Goal: Information Seeking & Learning: Learn about a topic

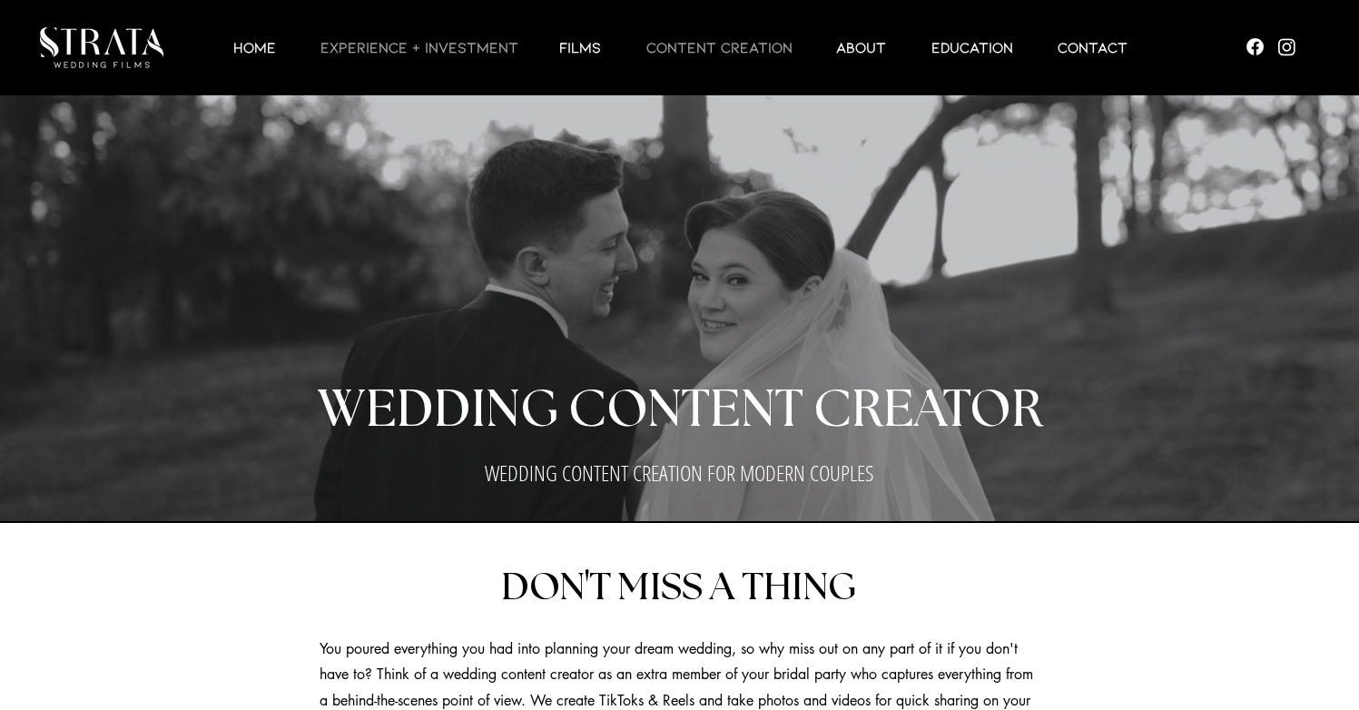
click at [466, 47] on p "EXPERIENCE + INVESTMENT" at bounding box center [419, 47] width 216 height 22
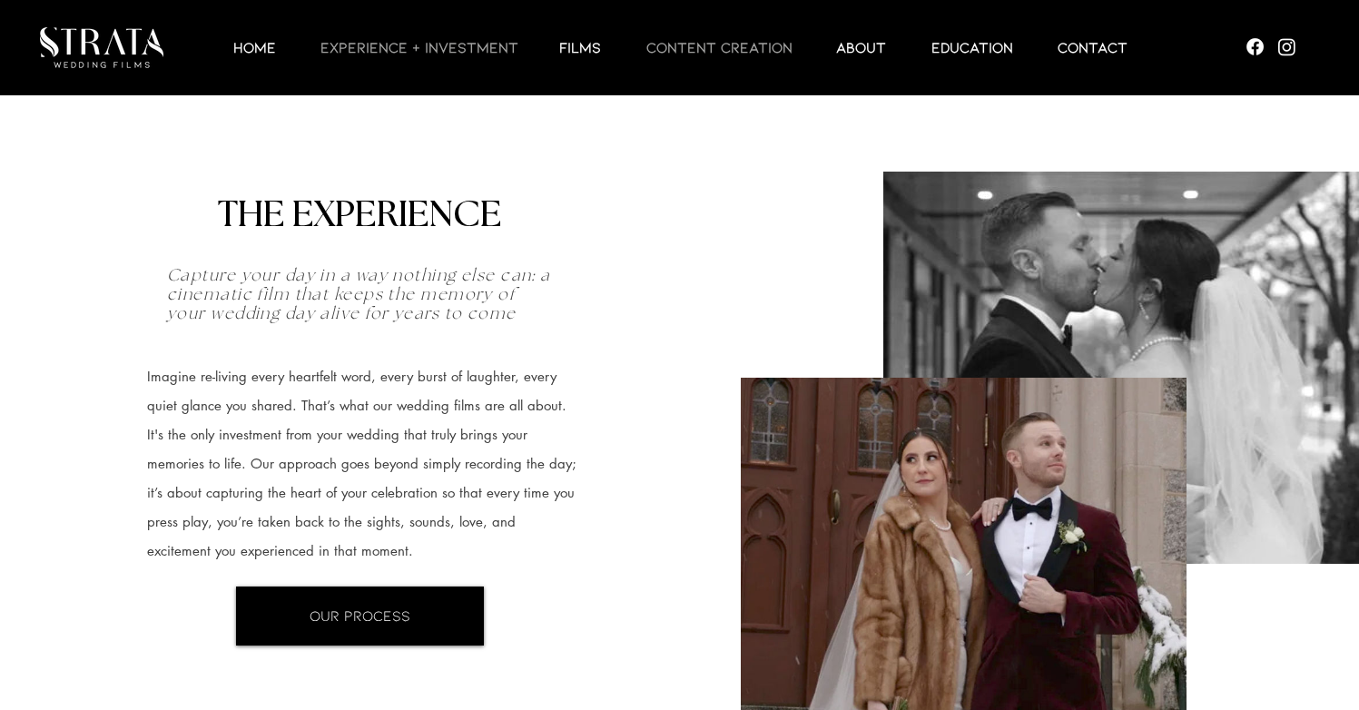
click at [707, 54] on p "CONTENT CREATION" at bounding box center [719, 47] width 164 height 22
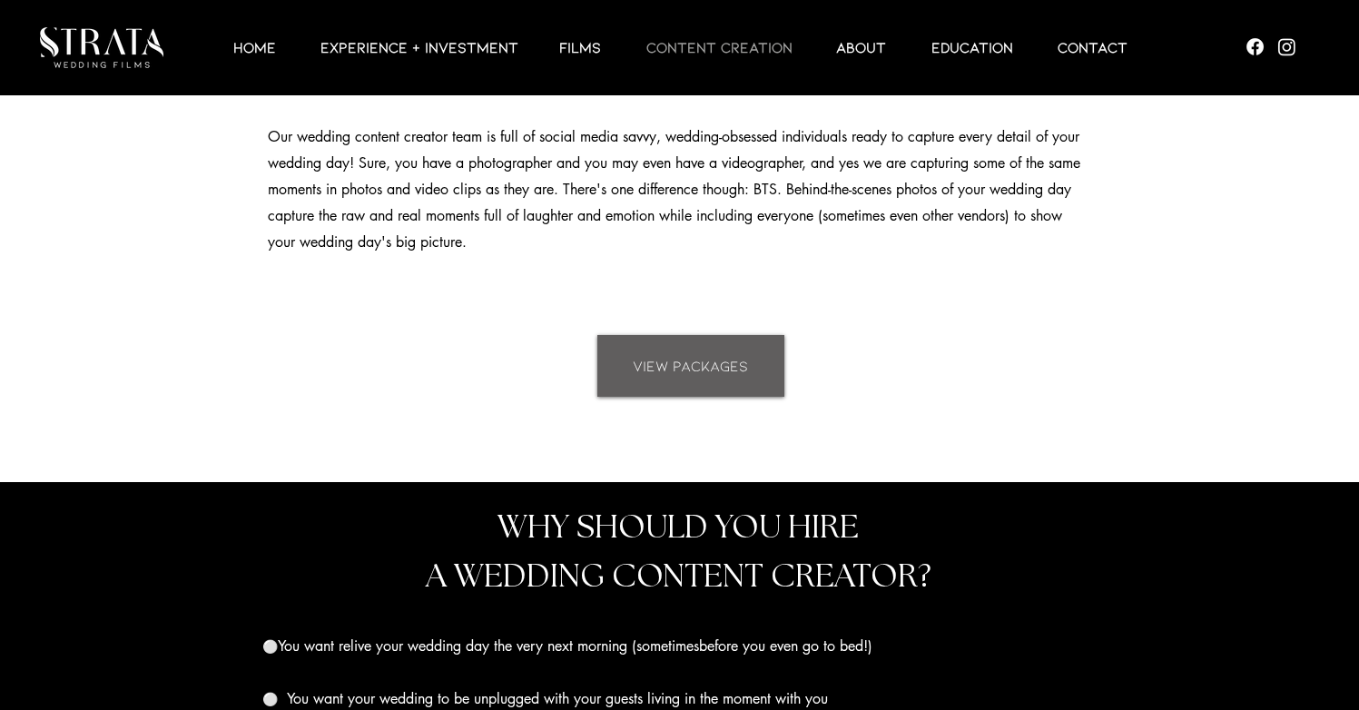
click at [720, 368] on span "VIEW PACKAGES" at bounding box center [690, 366] width 115 height 20
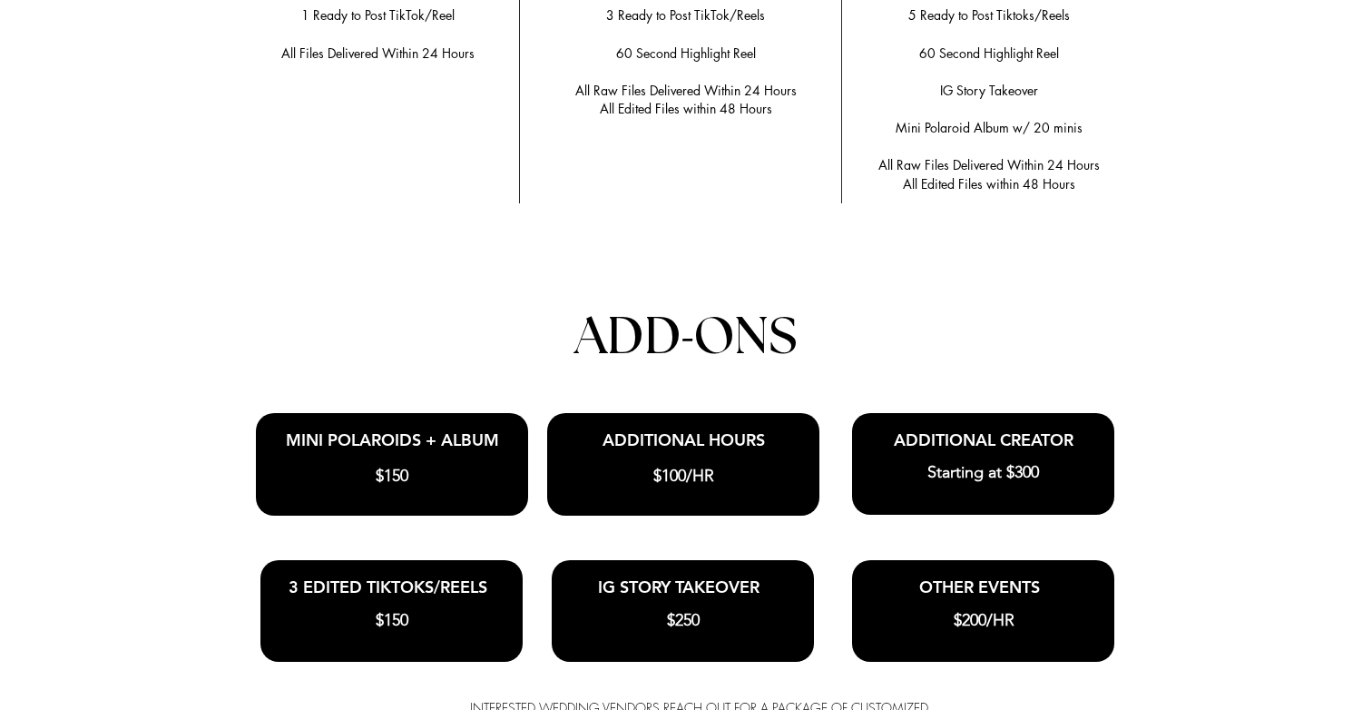
scroll to position [3953, 0]
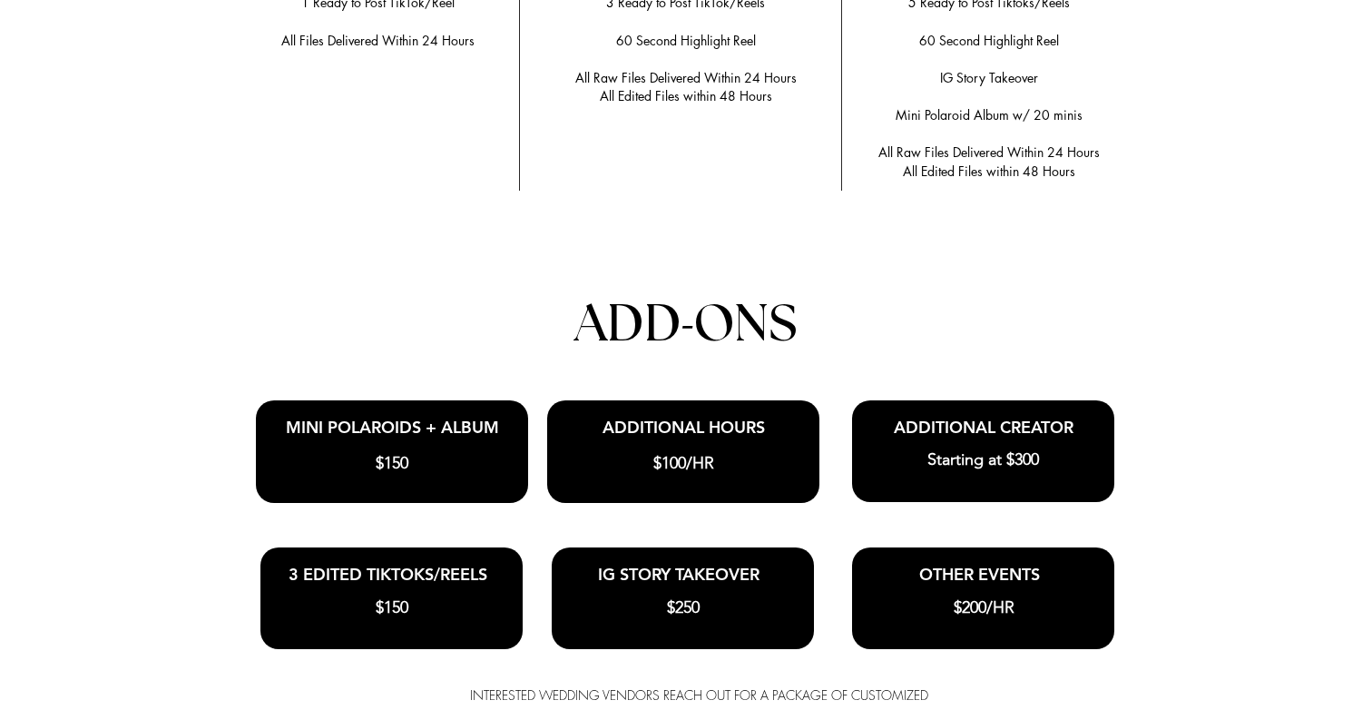
click at [1245, 483] on div at bounding box center [686, 255] width 1372 height 1291
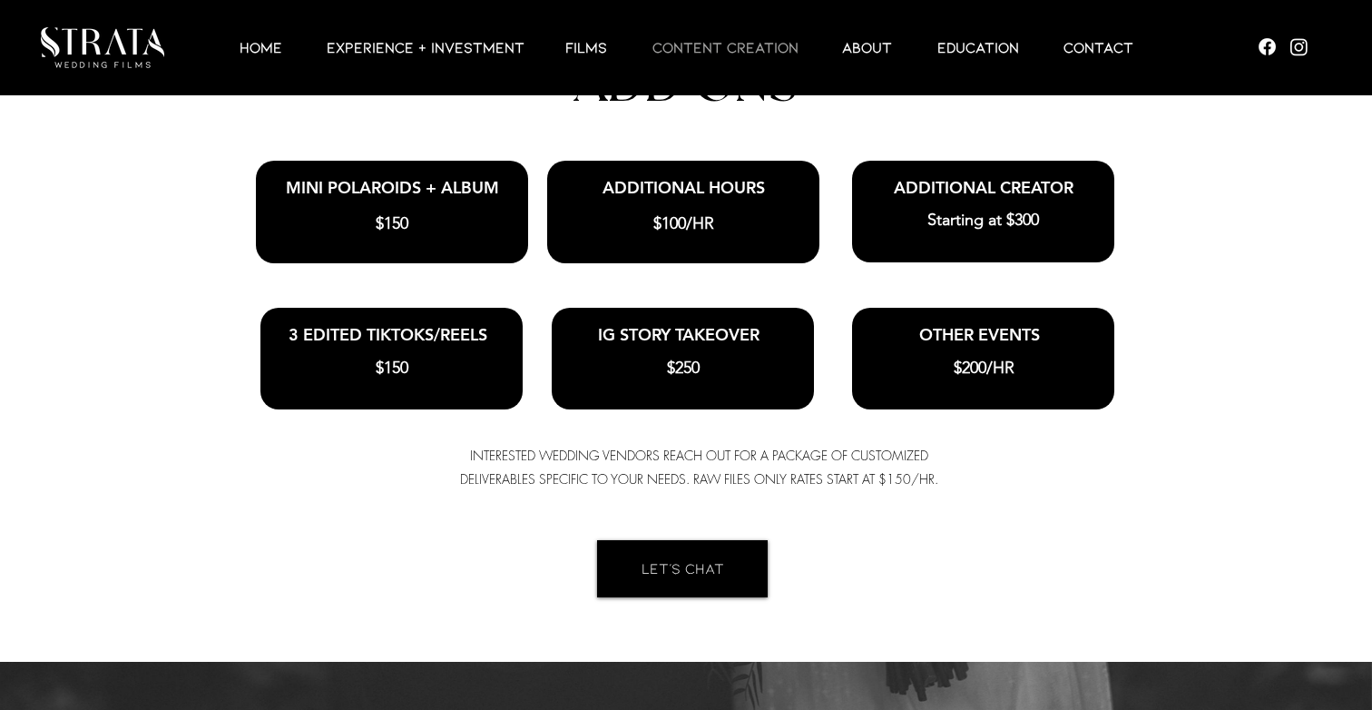
scroll to position [4191, 0]
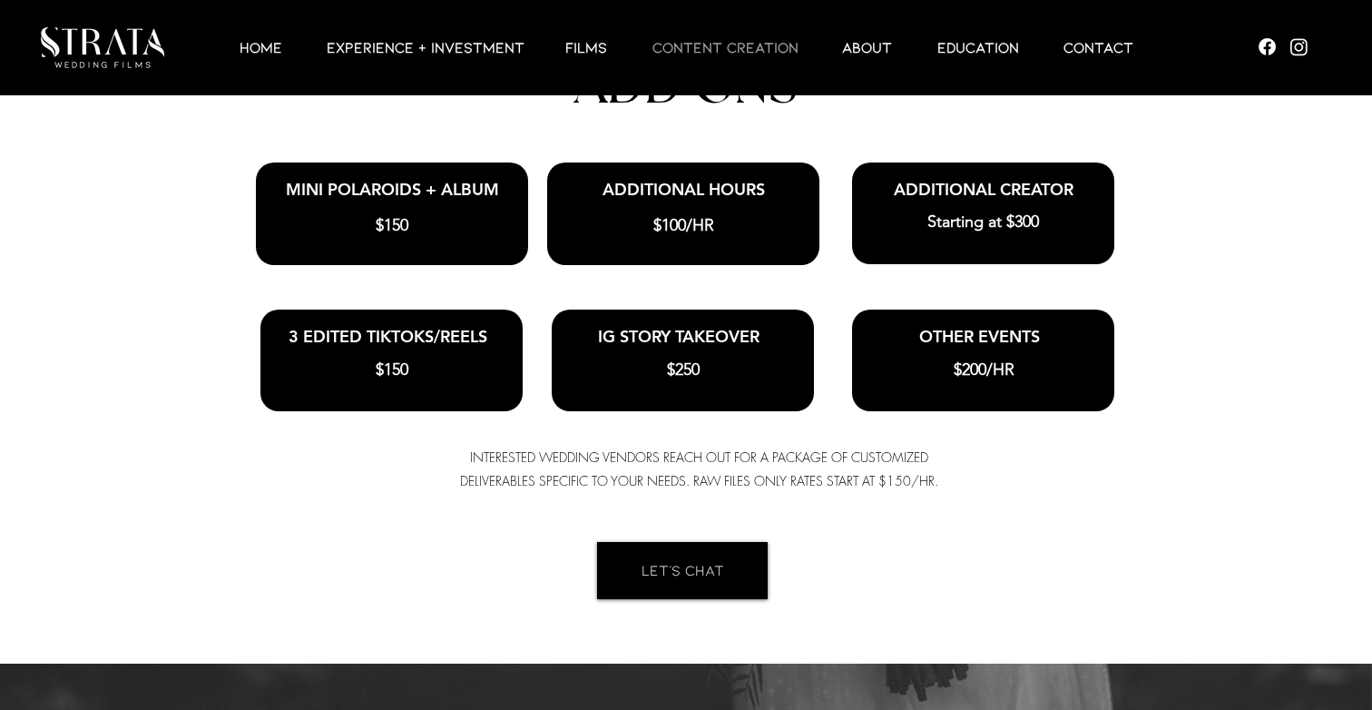
click at [383, 215] on span "$150" at bounding box center [392, 225] width 33 height 20
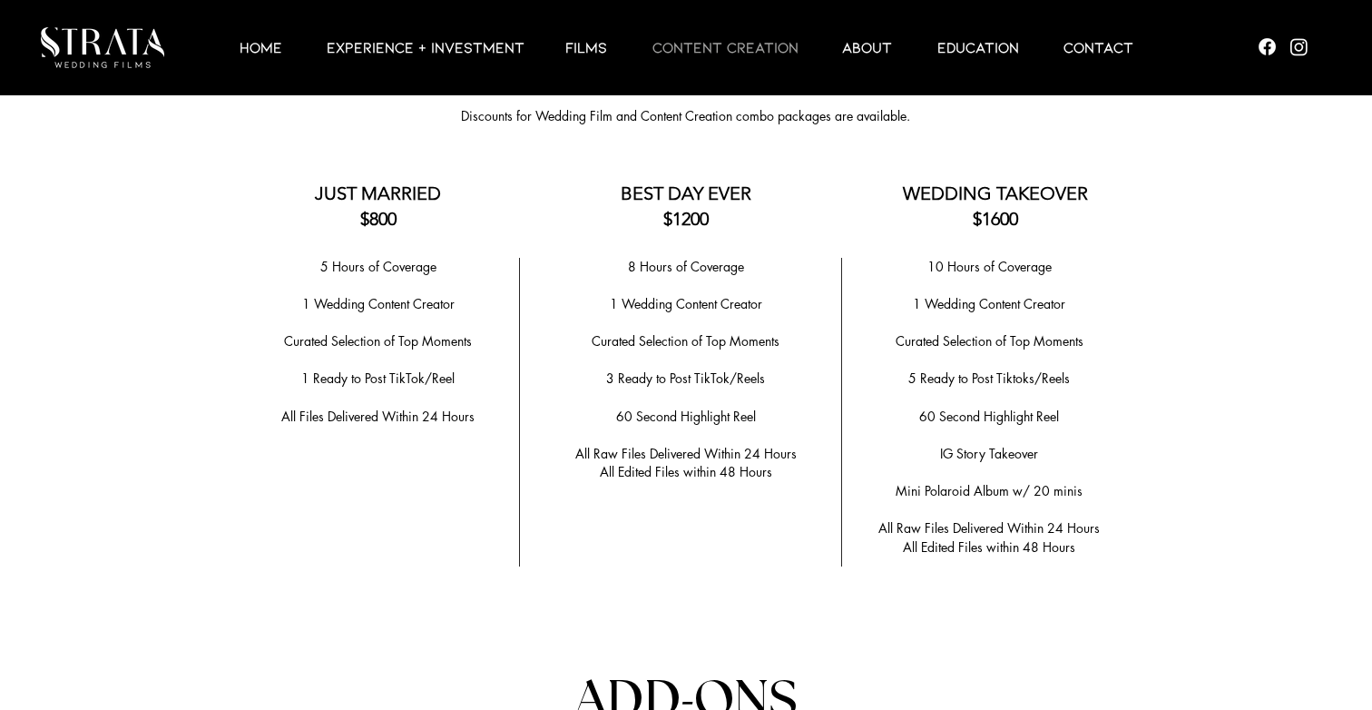
scroll to position [3564, 0]
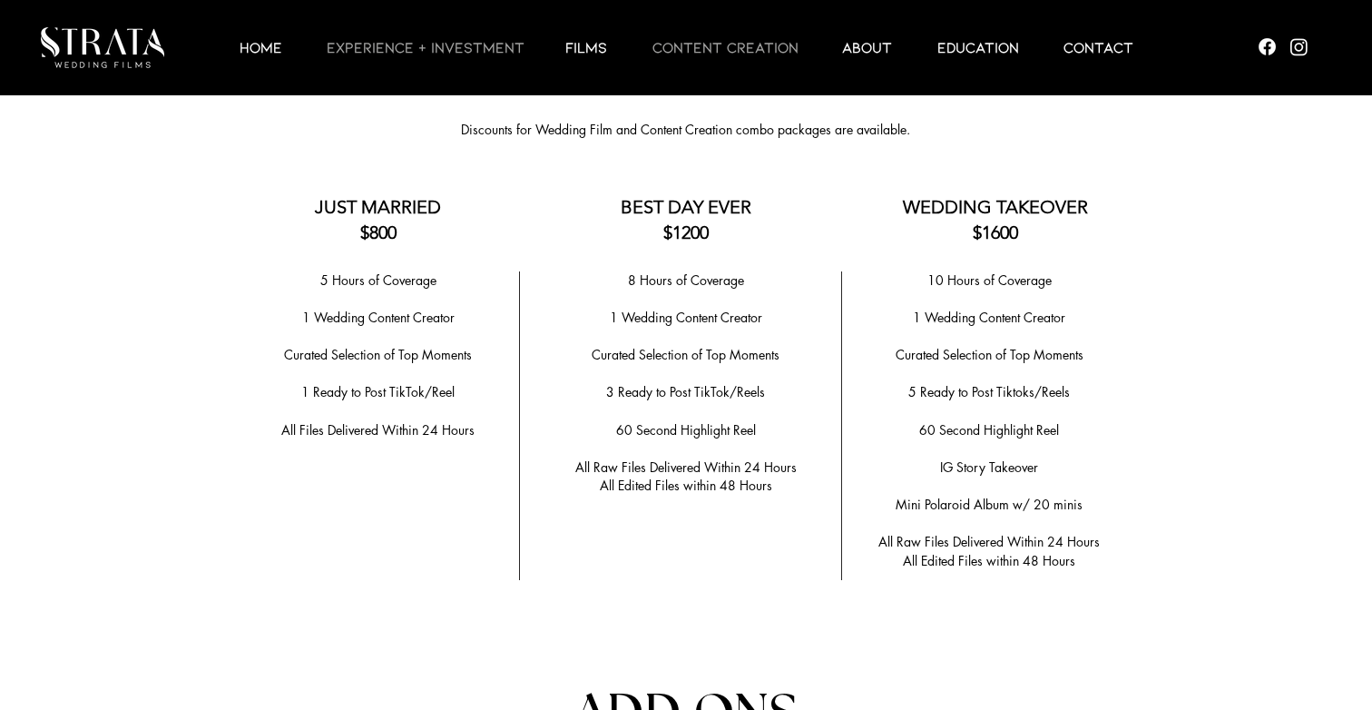
click at [461, 53] on p "EXPERIENCE + INVESTMENT" at bounding box center [426, 47] width 216 height 22
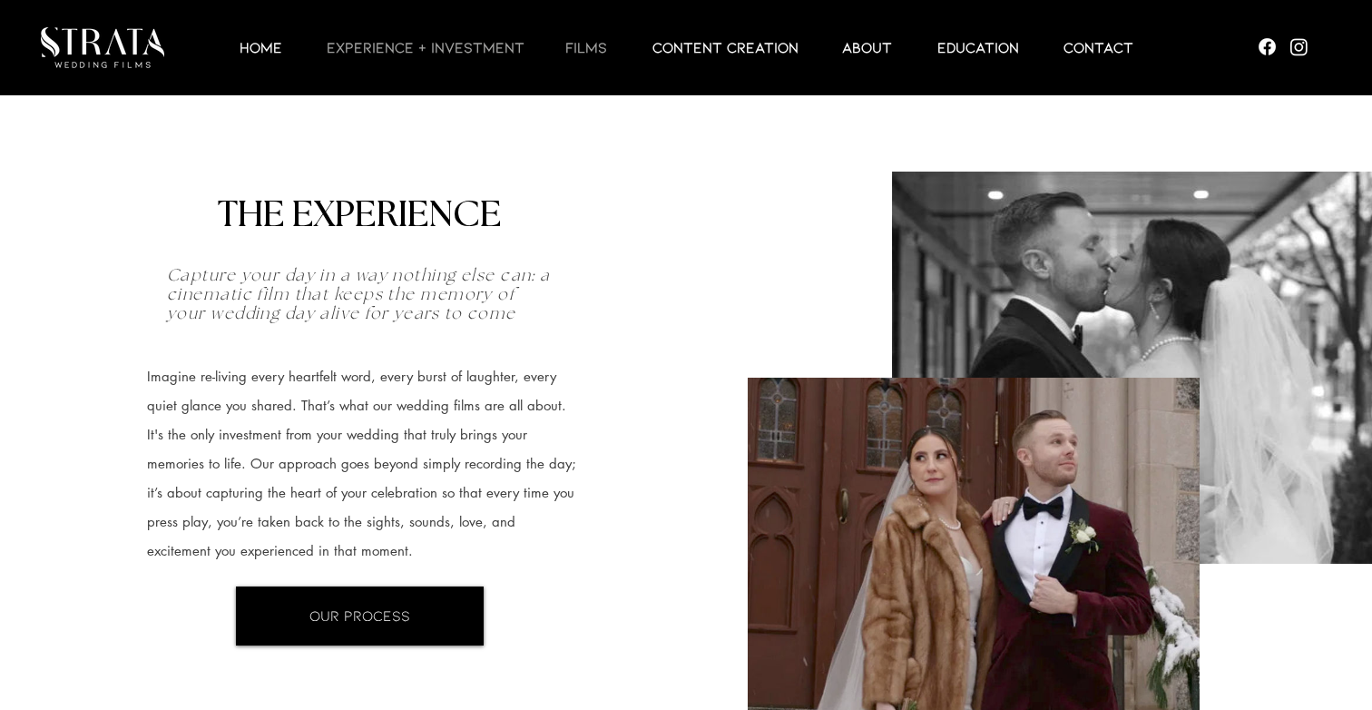
click at [587, 53] on p "Films" at bounding box center [586, 47] width 60 height 22
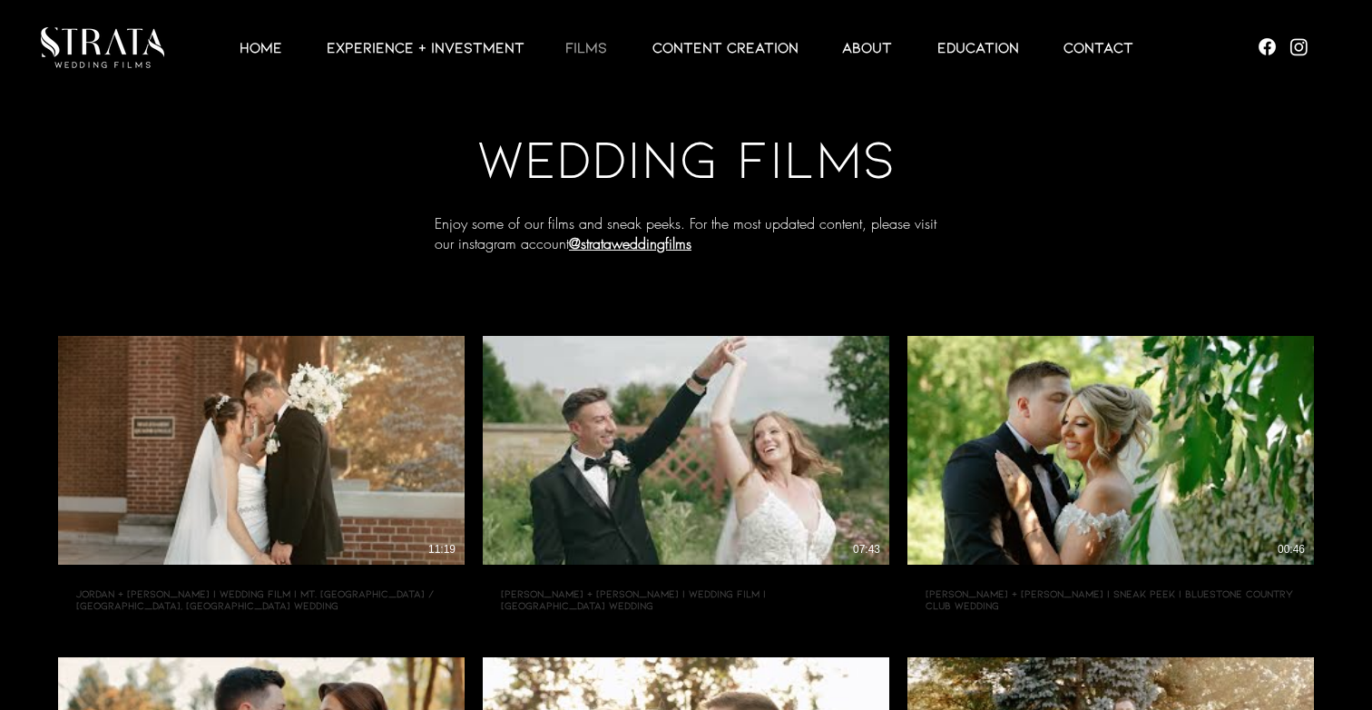
click at [1310, 57] on div at bounding box center [1283, 47] width 178 height 95
click at [1304, 54] on img "Social Bar" at bounding box center [1299, 46] width 23 height 23
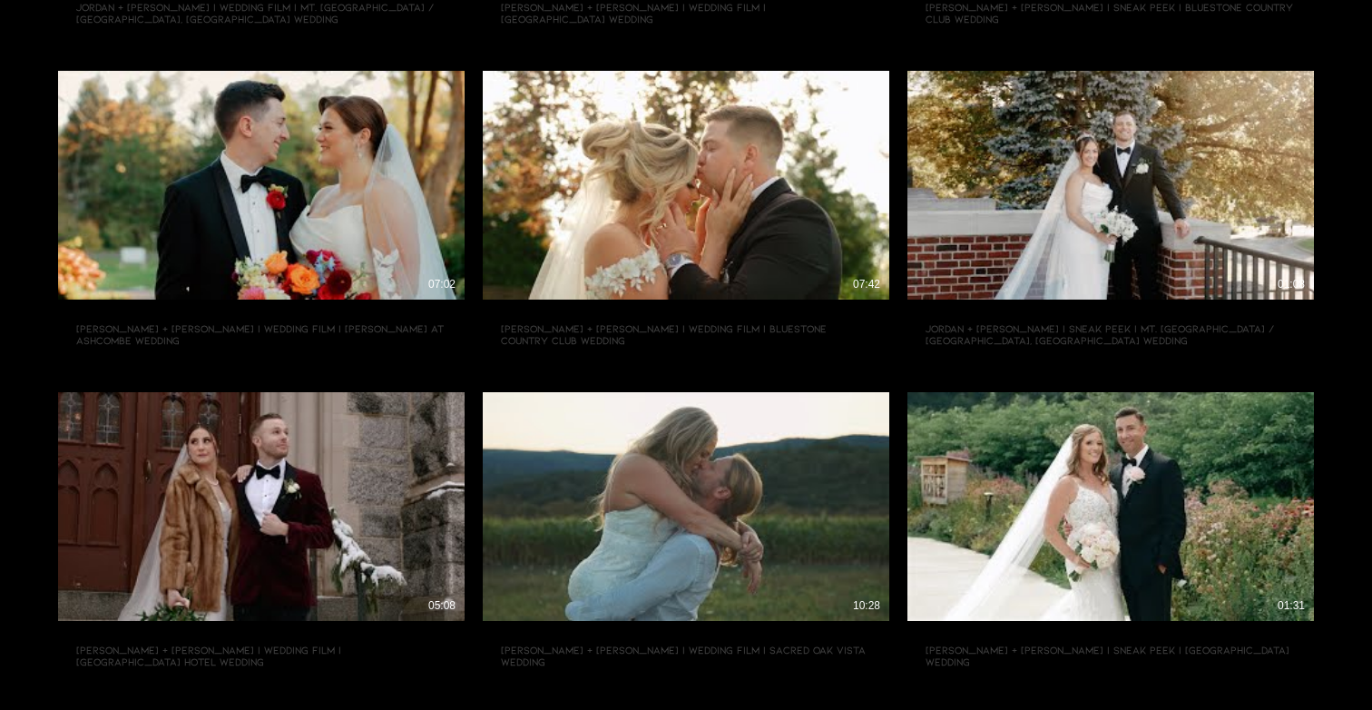
scroll to position [1226, 0]
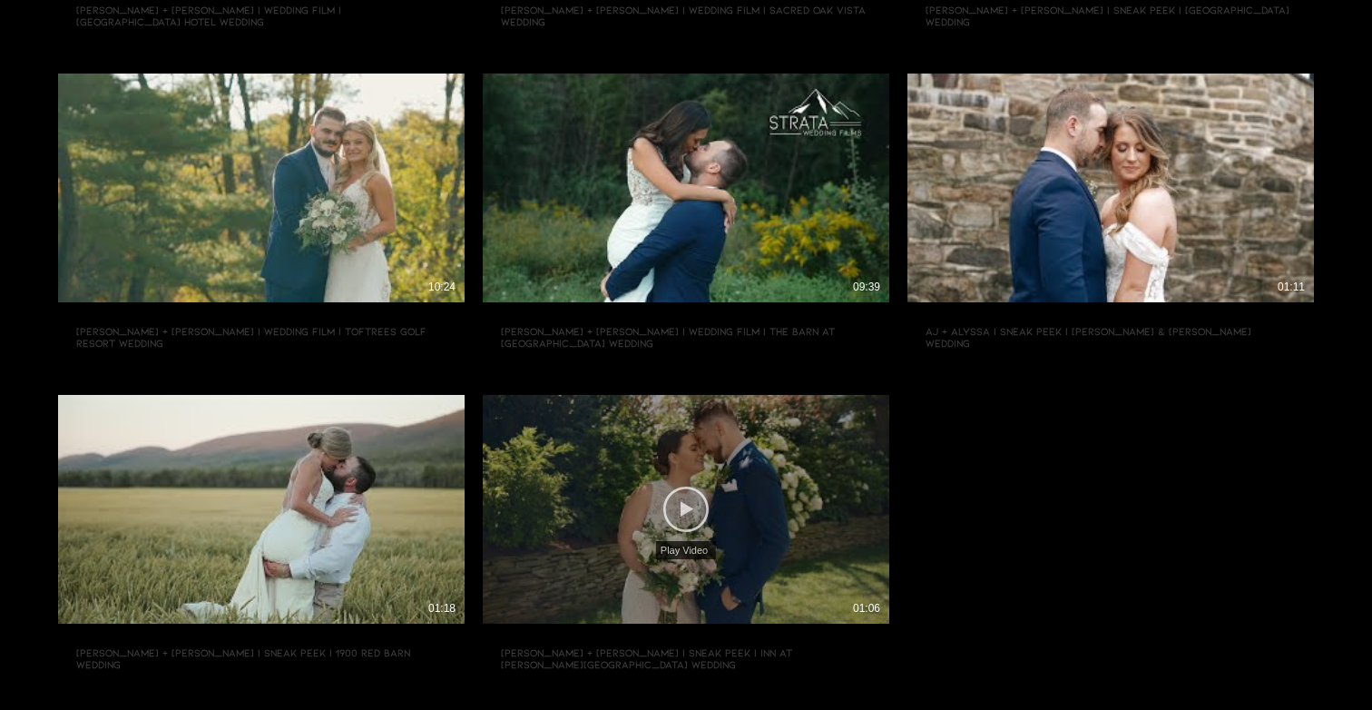
click at [672, 516] on icon "Play Video" at bounding box center [685, 508] width 45 height 45
type input "[URL][DOMAIN_NAME]"
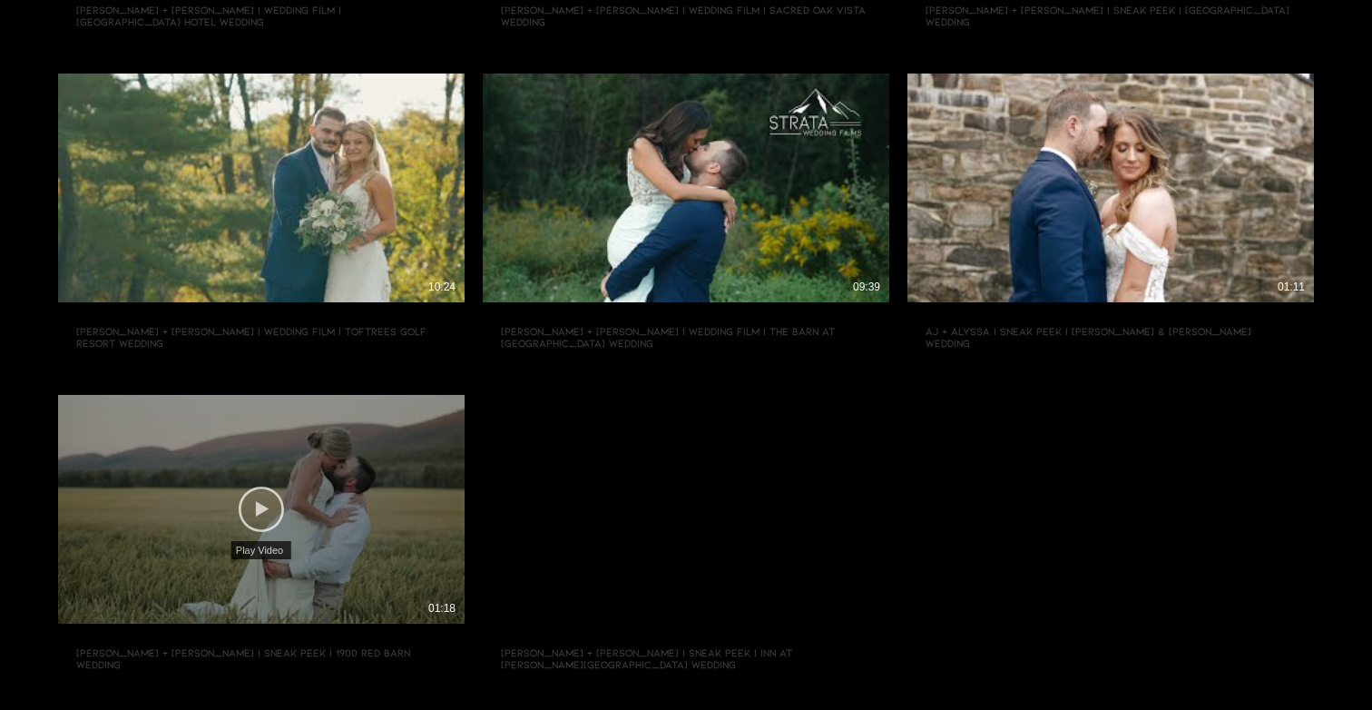
click at [267, 522] on icon "Play Video" at bounding box center [261, 508] width 45 height 45
type input "[URL][DOMAIN_NAME]"
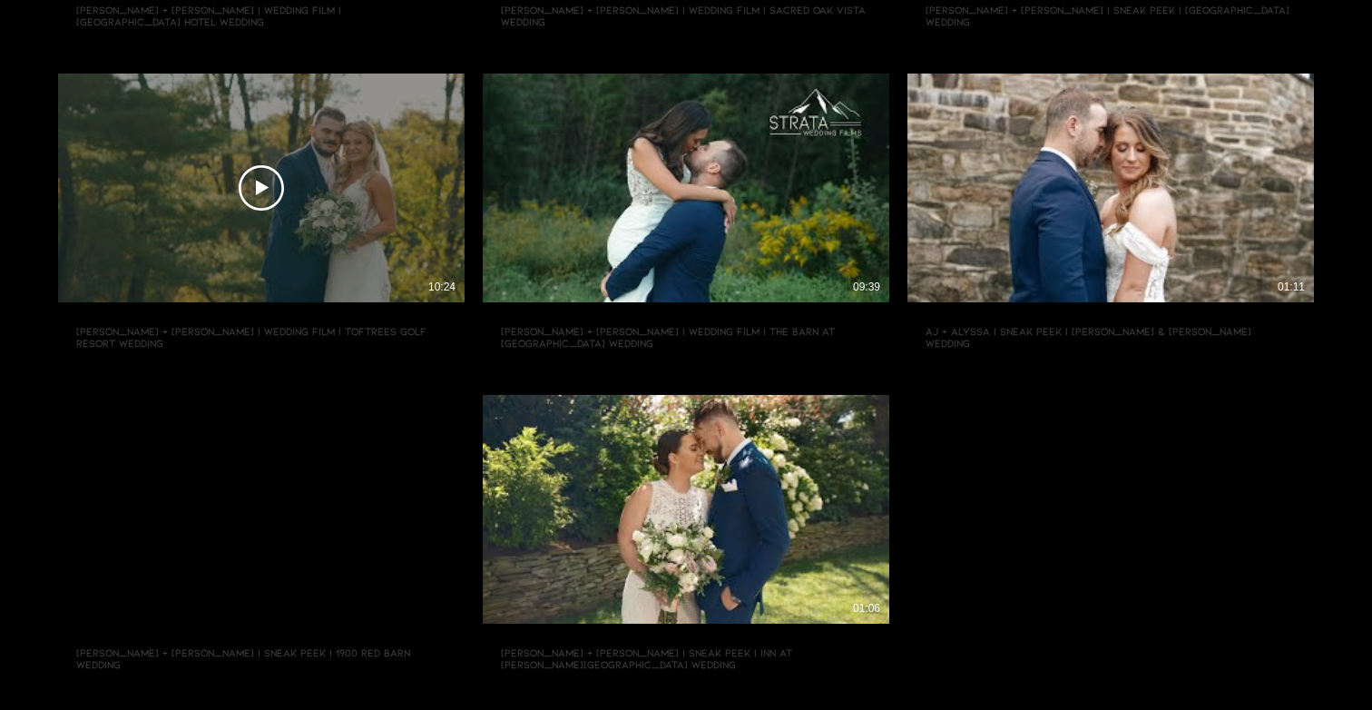
click at [298, 252] on div "Play Video Play Video 10:24" at bounding box center [261, 188] width 407 height 229
type input "[URL][DOMAIN_NAME]"
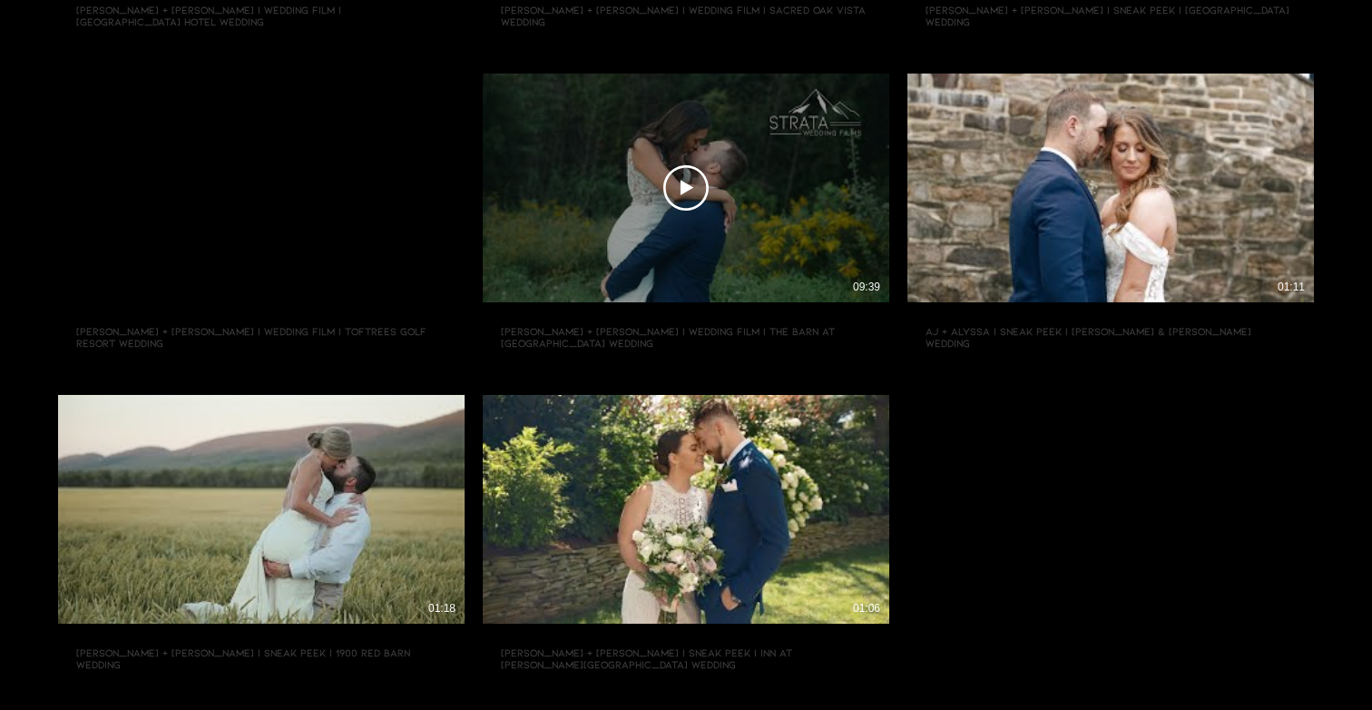
click at [624, 220] on div "Play Video Play Video 09:39" at bounding box center [686, 188] width 407 height 229
type input "[URL][DOMAIN_NAME]"
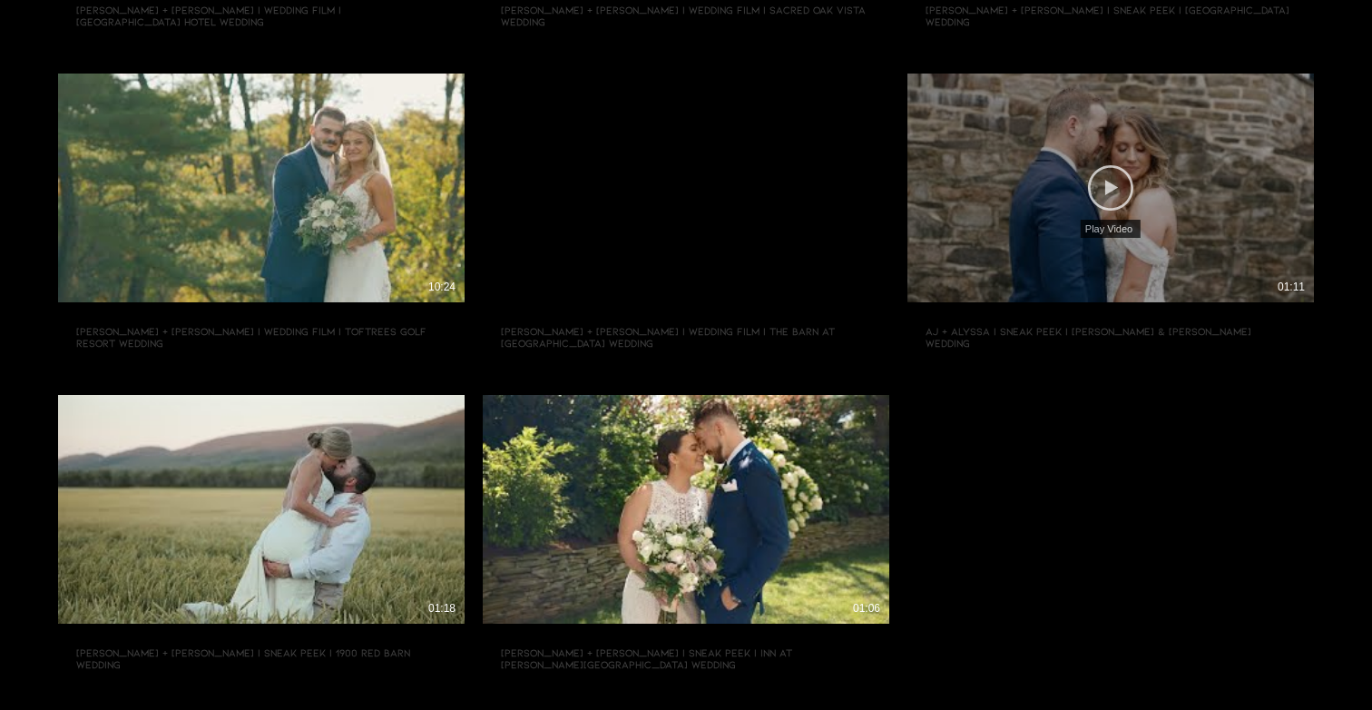
type input "[URL][DOMAIN_NAME]"
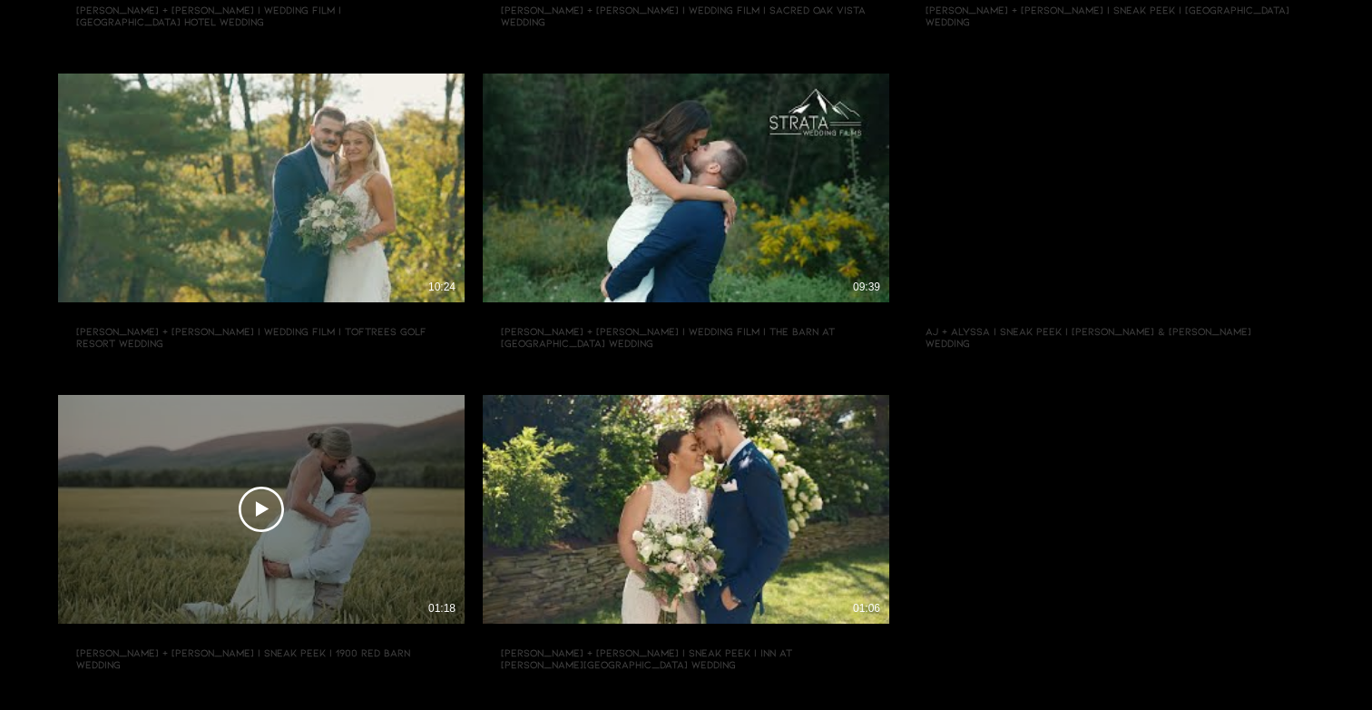
click at [260, 572] on div "Play Video Play Video 01:18" at bounding box center [261, 509] width 407 height 229
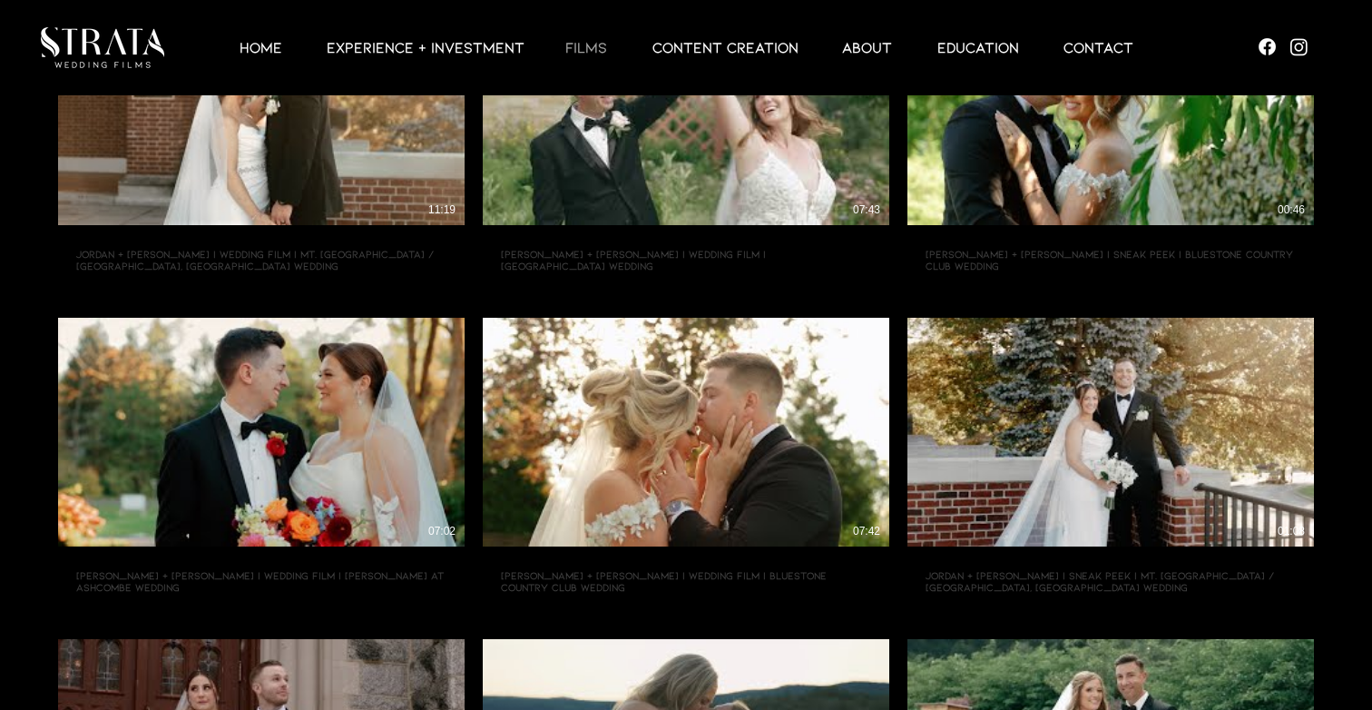
scroll to position [0, 0]
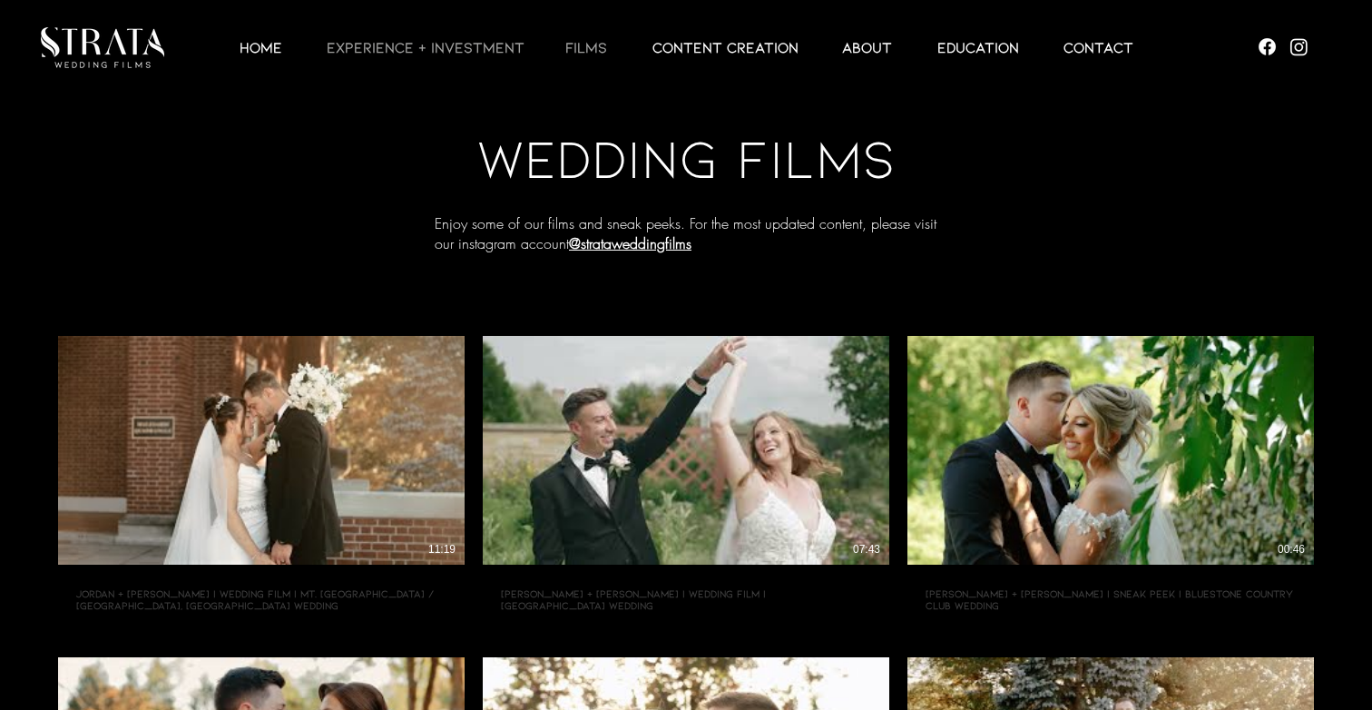
click at [427, 43] on p "EXPERIENCE + INVESTMENT" at bounding box center [426, 47] width 216 height 22
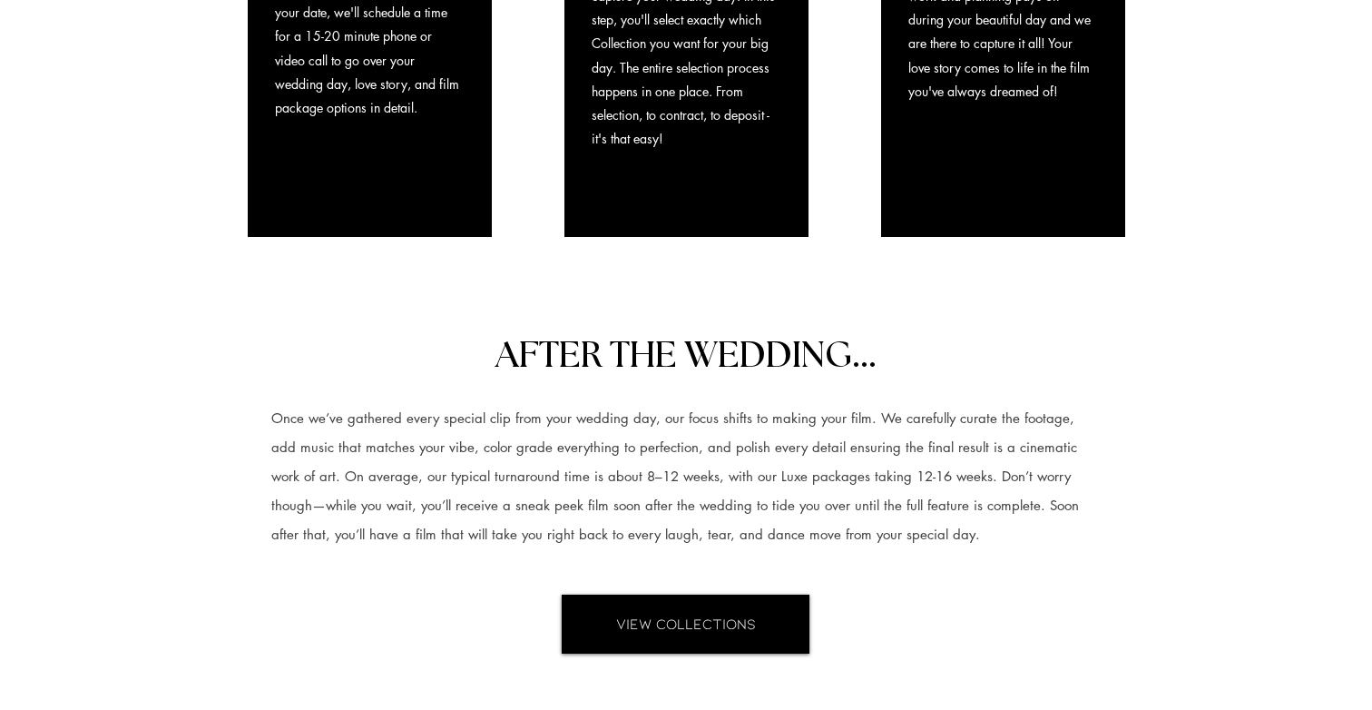
scroll to position [1808, 0]
